Goal: Check status: Check status

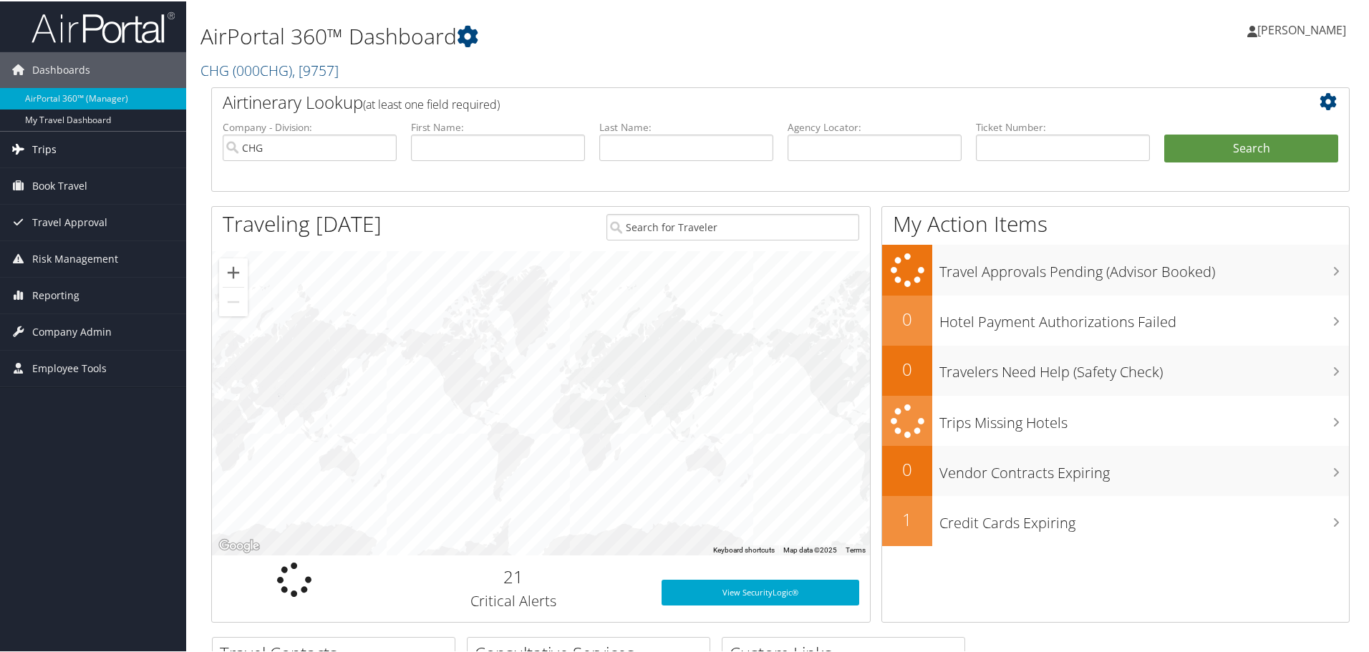
click at [64, 150] on link "Trips" at bounding box center [93, 148] width 186 height 36
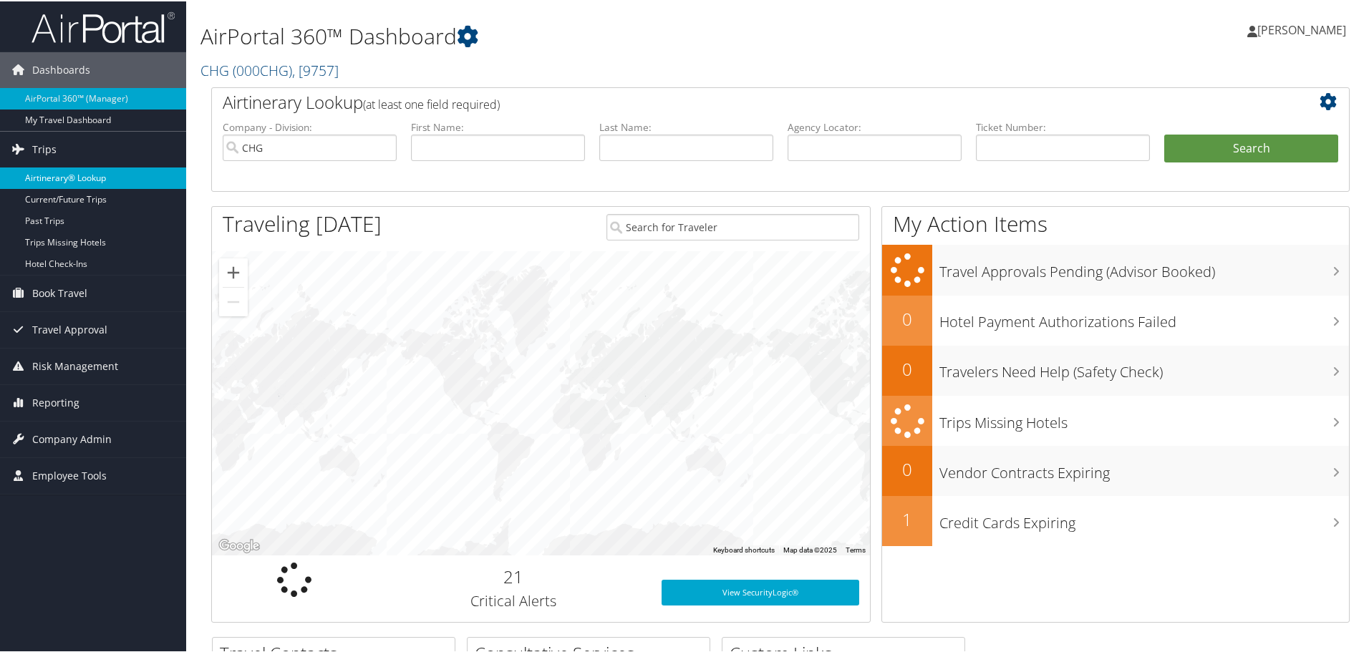
click at [72, 170] on link "Airtinerary® Lookup" at bounding box center [93, 176] width 186 height 21
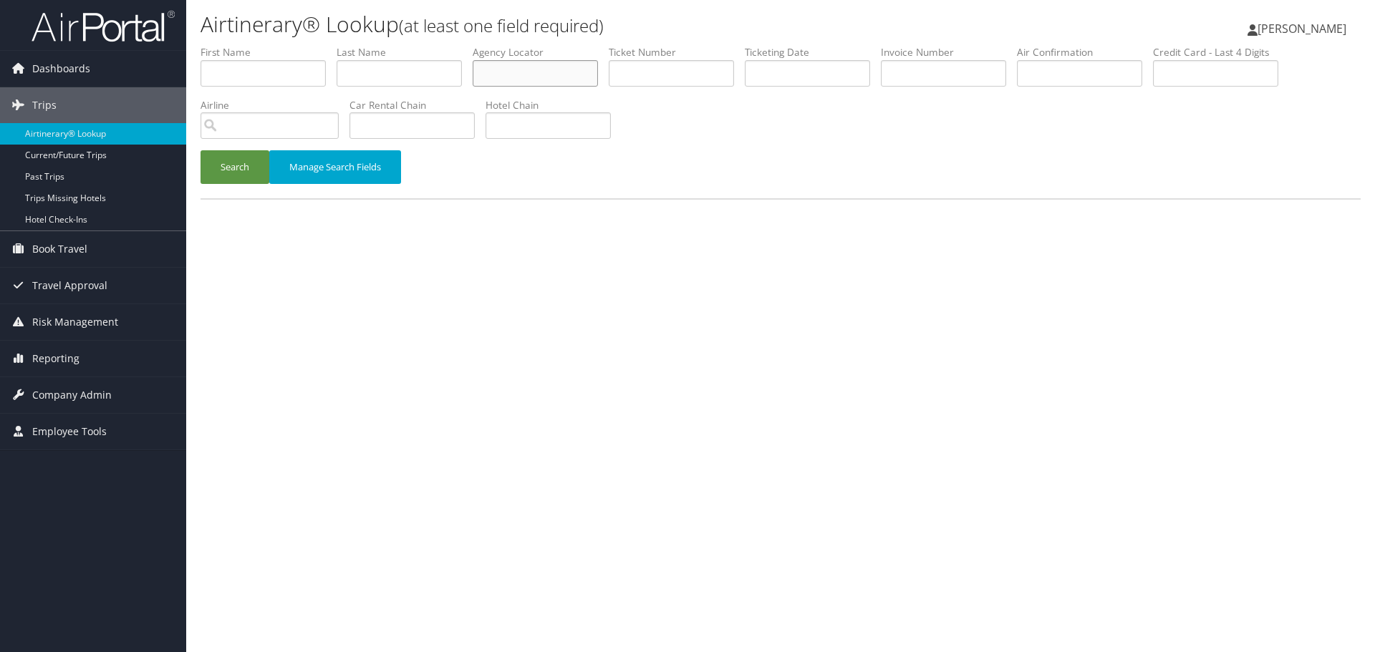
click at [524, 67] on input "text" at bounding box center [534, 73] width 125 height 26
paste input "IWNGRV"
type input "IWNGRV"
click at [253, 168] on button "Search" at bounding box center [234, 167] width 69 height 34
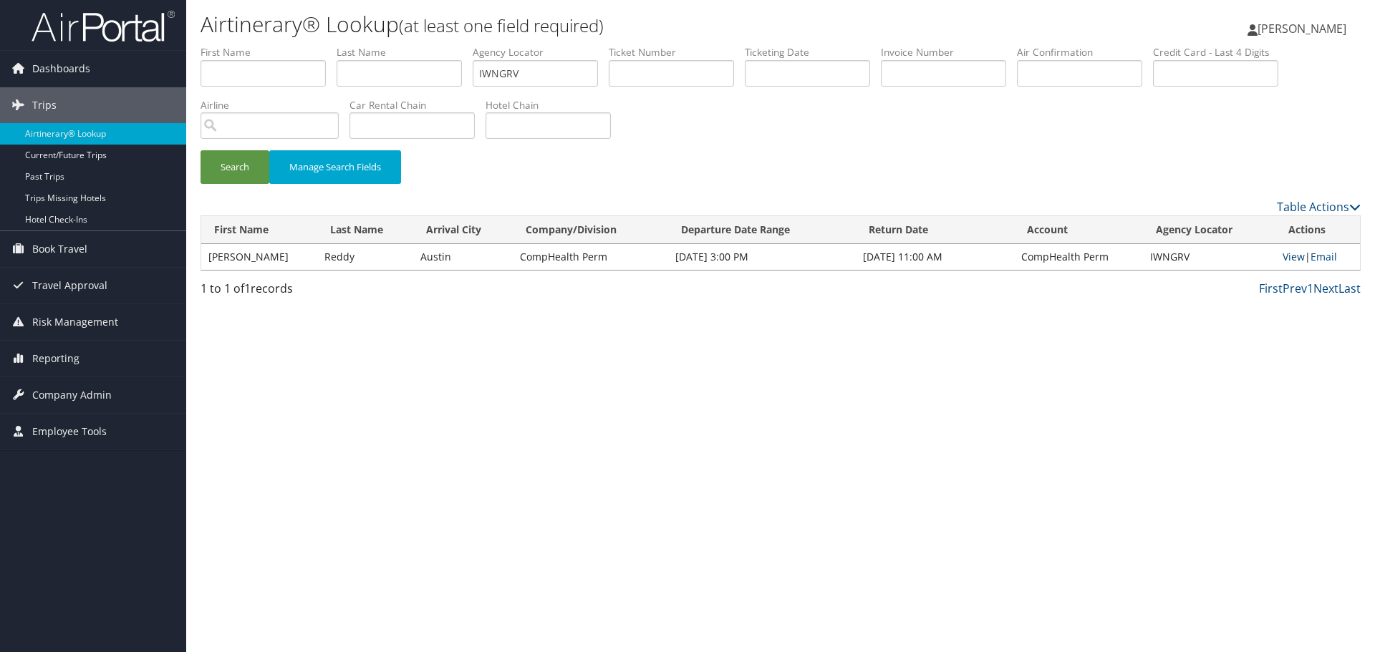
click at [1284, 257] on link "View" at bounding box center [1293, 257] width 22 height 14
click at [127, 132] on link "Airtinerary® Lookup" at bounding box center [93, 133] width 186 height 21
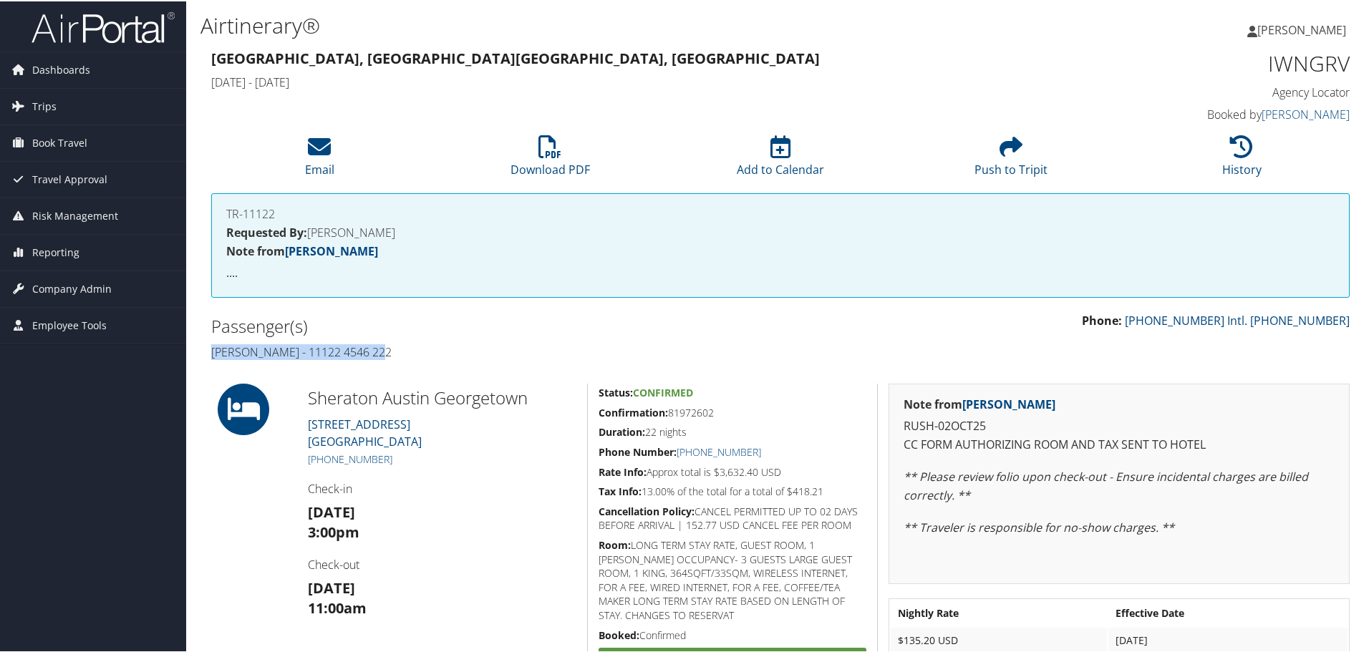
drag, startPoint x: 399, startPoint y: 354, endPoint x: 203, endPoint y: 354, distance: 195.4
click at [203, 354] on div "Passenger(s) Swapna Reddy - 11122 4546 222" at bounding box center [490, 338] width 580 height 54
copy h4 "Swapna Reddy - 11122 4546 222"
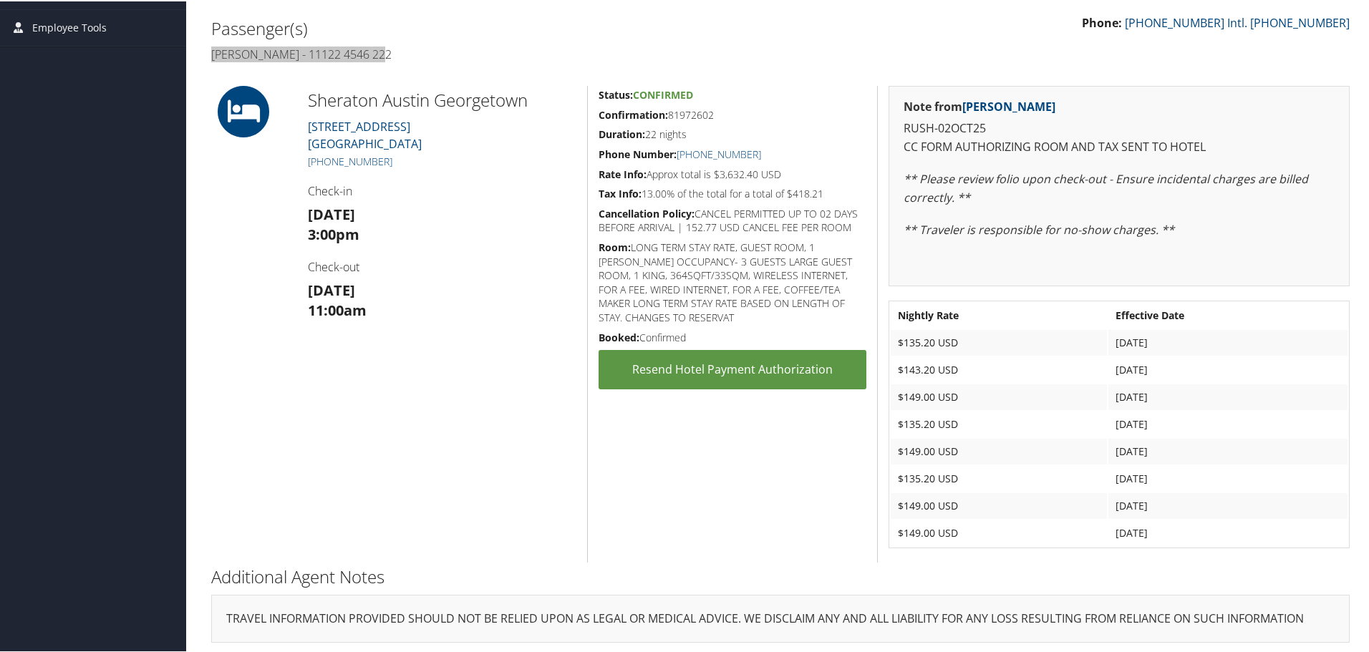
scroll to position [301, 0]
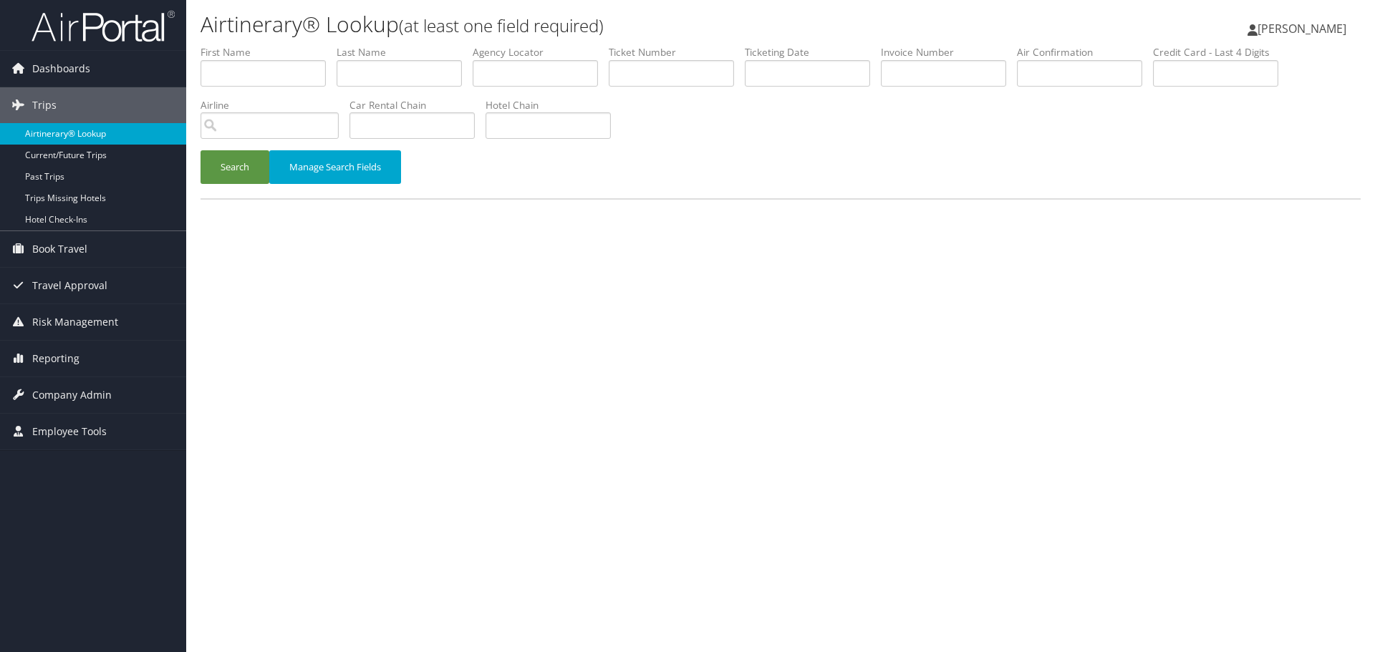
click at [129, 136] on link "Airtinerary® Lookup" at bounding box center [93, 133] width 186 height 21
